Goal: Information Seeking & Learning: Learn about a topic

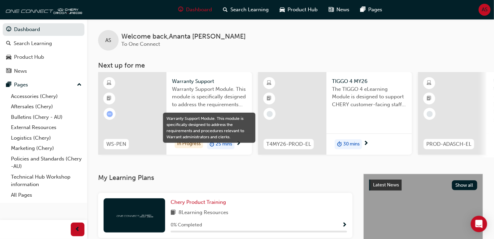
click at [198, 100] on span "Warranty Support Module. This module is specifically designed to address the re…" at bounding box center [209, 96] width 74 height 23
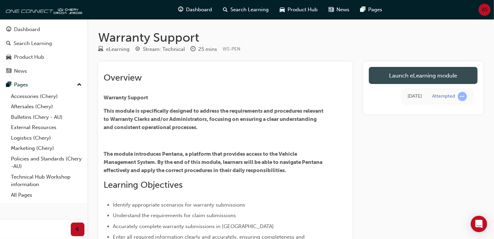
click at [409, 76] on link "Launch eLearning module" at bounding box center [423, 75] width 109 height 17
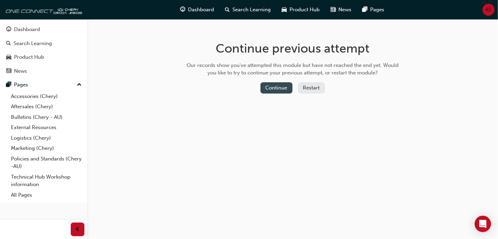
click at [280, 90] on button "Continue" at bounding box center [276, 87] width 32 height 11
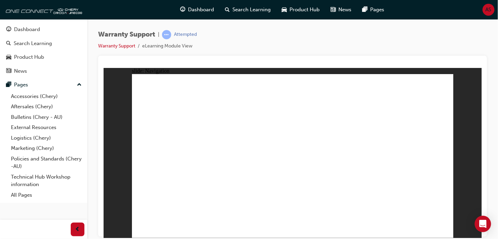
drag, startPoint x: 443, startPoint y: 231, endPoint x: 351, endPoint y: 174, distance: 108.4
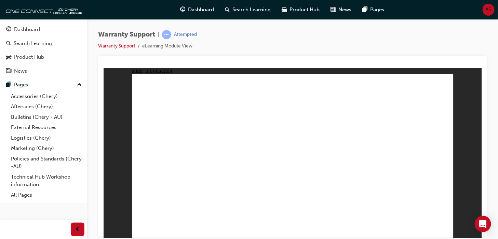
drag, startPoint x: 149, startPoint y: 212, endPoint x: 150, endPoint y: 222, distance: 11.0
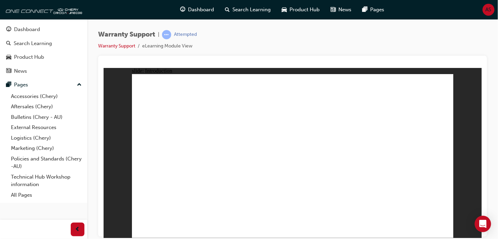
drag, startPoint x: 139, startPoint y: 164, endPoint x: 171, endPoint y: 183, distance: 37.0
drag, startPoint x: 139, startPoint y: 164, endPoint x: 155, endPoint y: 174, distance: 19.0
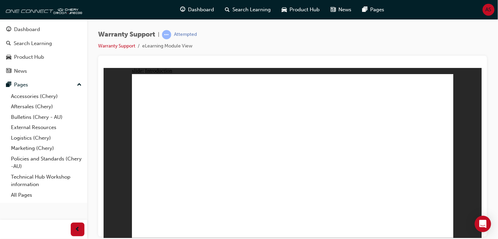
drag, startPoint x: 142, startPoint y: 168, endPoint x: 172, endPoint y: 192, distance: 38.4
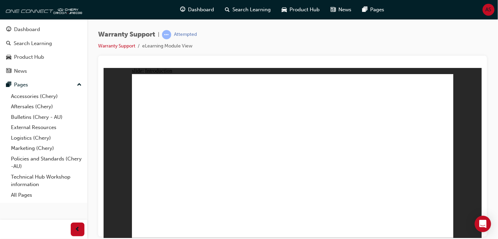
click at [474, 81] on div "slide: Introduction Rectangle 1 Rectangle 1 COMPLAINT Group 1 tick icon 1 Recta…" at bounding box center [292, 153] width 378 height 170
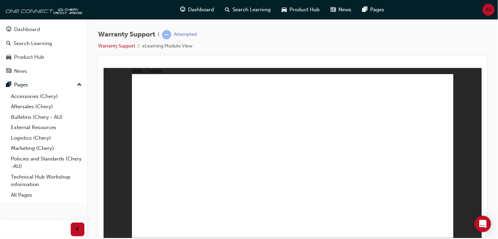
click at [455, 168] on div "slide: Content Rectangle 1 Warranty Coverage Line 1 Warranty covers material or…" at bounding box center [292, 153] width 378 height 170
